Goal: Communication & Community: Participate in discussion

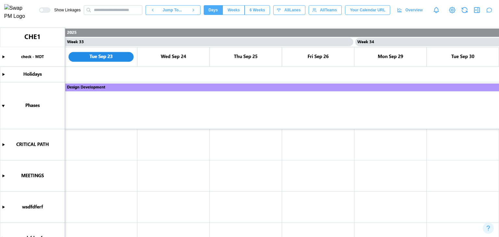
scroll to position [32, 0]
click at [487, 13] on icon "button" at bounding box center [489, 10] width 6 height 6
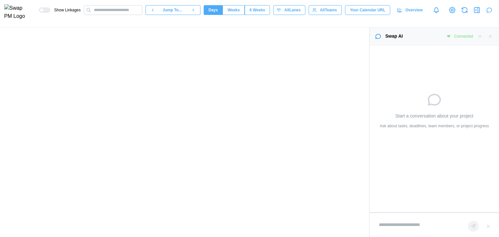
type textarea "*"
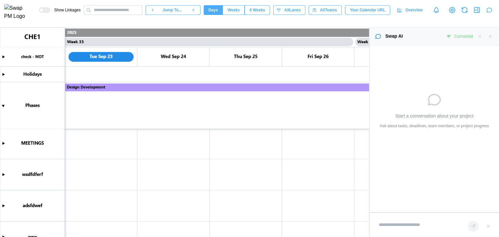
click at [410, 222] on textarea at bounding box center [419, 225] width 89 height 14
type textarea "**"
type textarea "*"
type textarea "******"
type textarea "*"
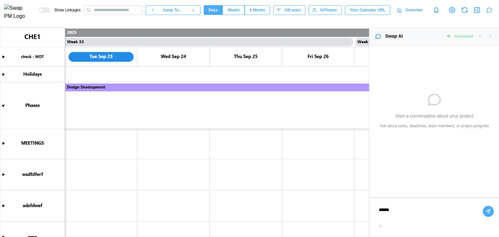
type textarea "******"
click at [486, 213] on icon "button" at bounding box center [488, 212] width 4 height 4
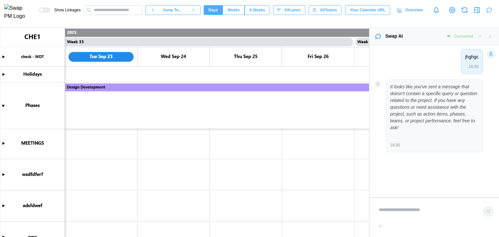
click at [478, 35] on icon "button" at bounding box center [479, 36] width 5 height 5
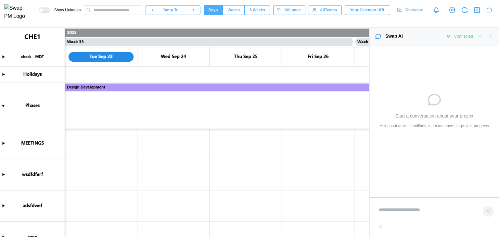
click at [489, 38] on icon "button" at bounding box center [490, 36] width 5 height 5
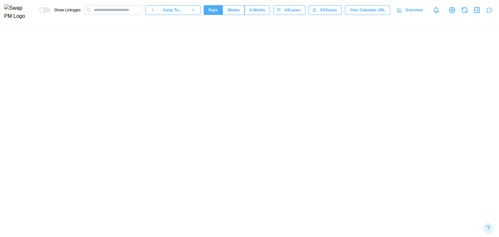
click at [220, 184] on canvas at bounding box center [192, 133] width 384 height 210
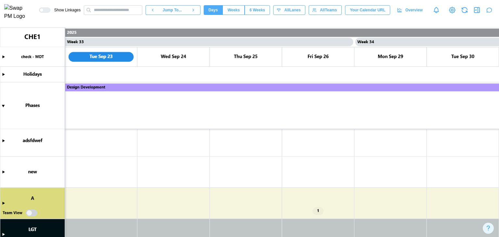
scroll to position [146, 0]
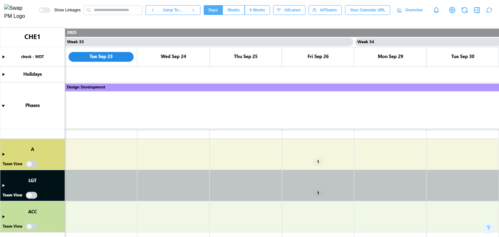
click at [31, 165] on canvas at bounding box center [249, 133] width 499 height 210
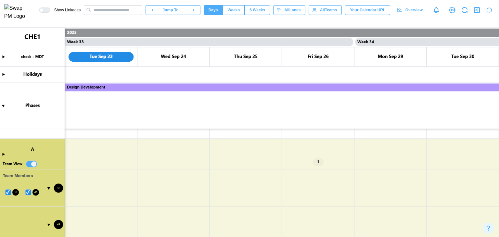
type textarea "*"
